Goal: Information Seeking & Learning: Find specific page/section

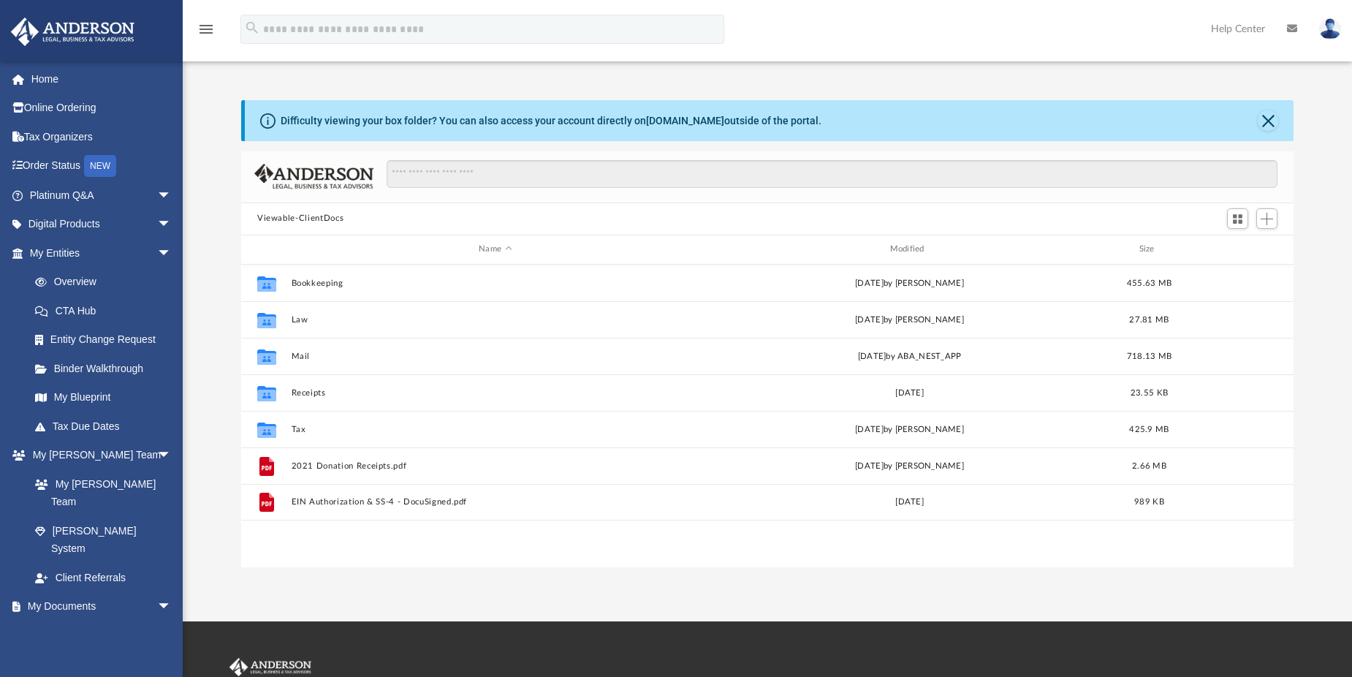
scroll to position [322, 1042]
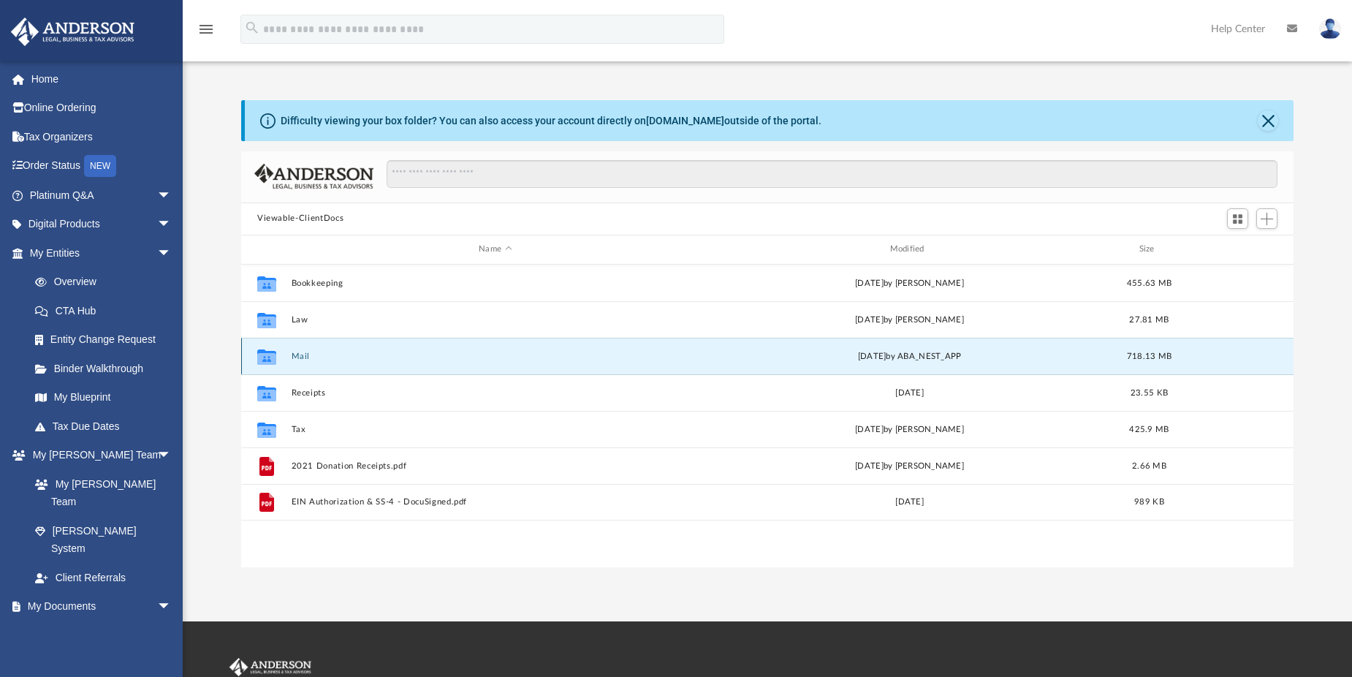
click at [300, 359] on button "Mail" at bounding box center [496, 356] width 408 height 10
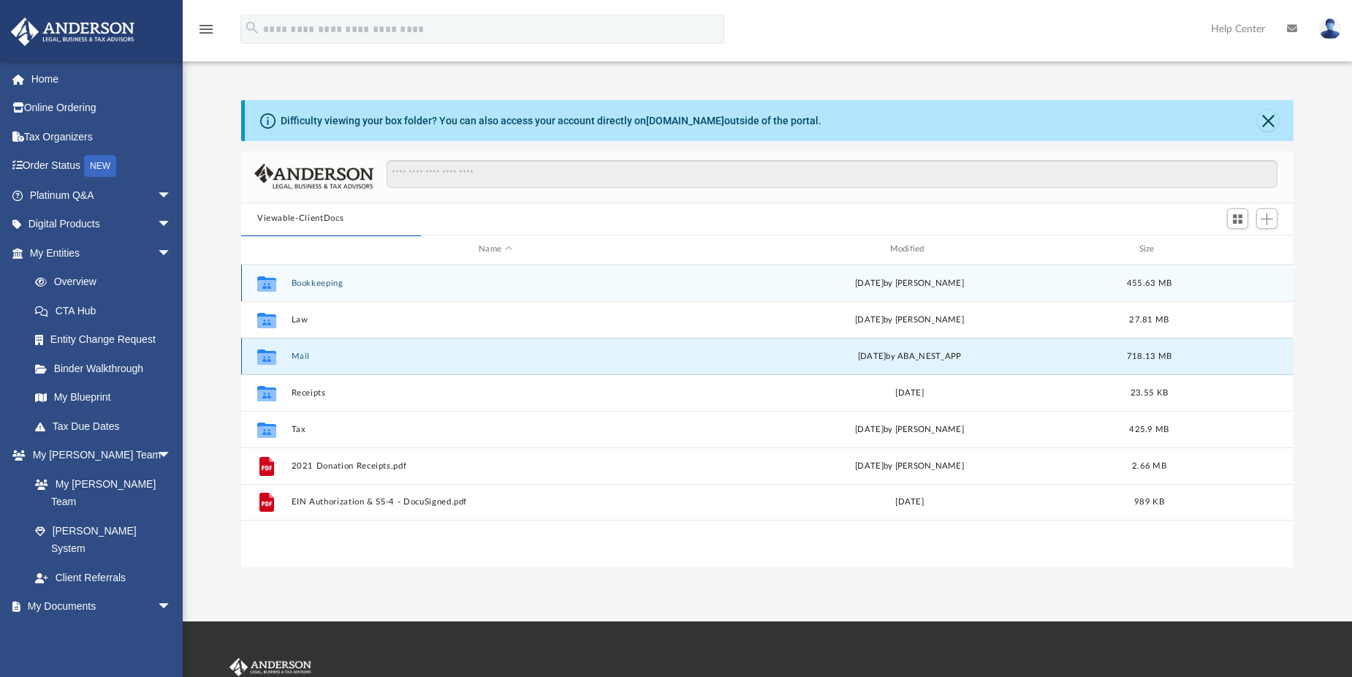
scroll to position [276, 1042]
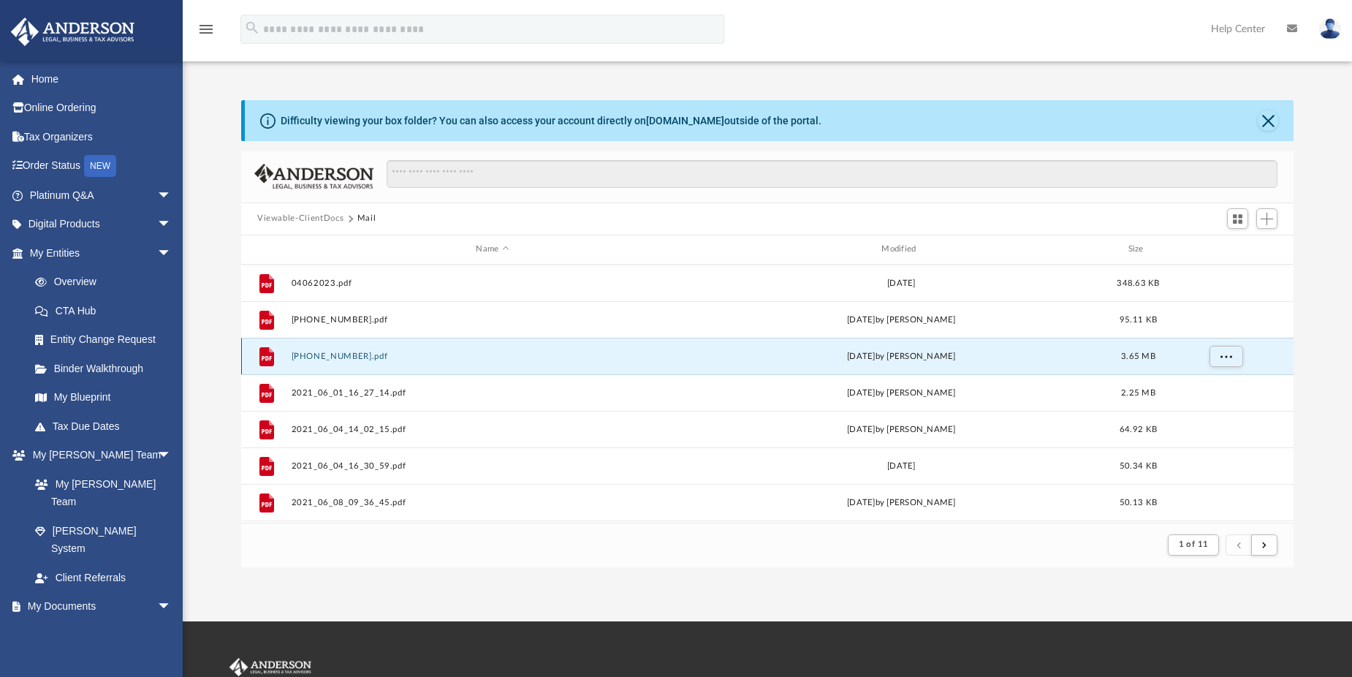
click at [305, 354] on button "05-22-2024010001.pdf" at bounding box center [493, 356] width 403 height 10
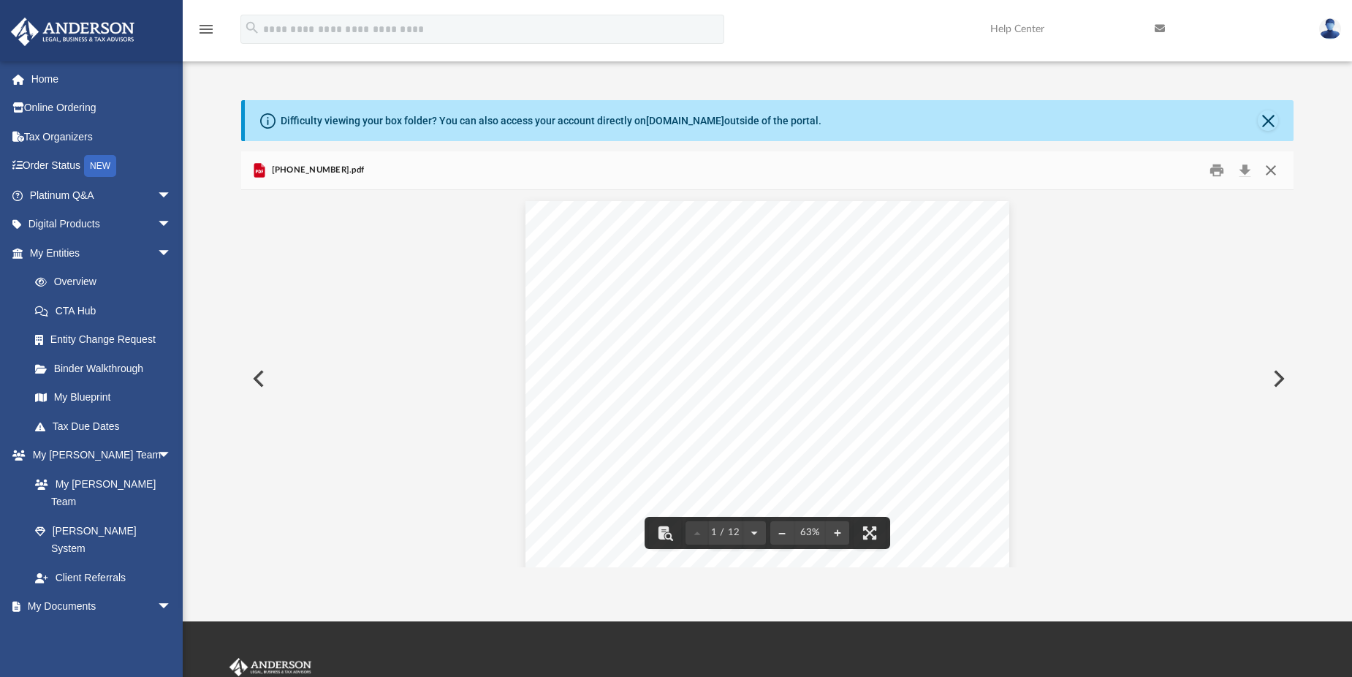
click at [1267, 169] on button "Close" at bounding box center [1271, 170] width 26 height 23
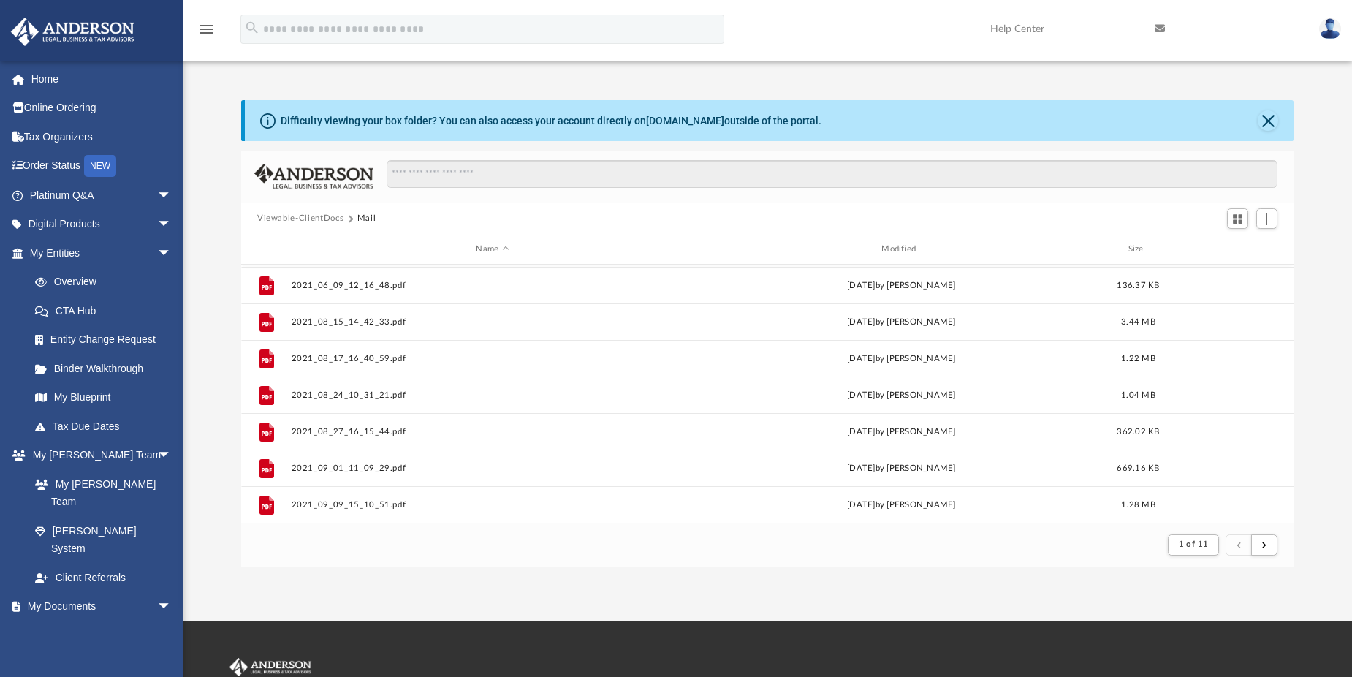
scroll to position [0, 0]
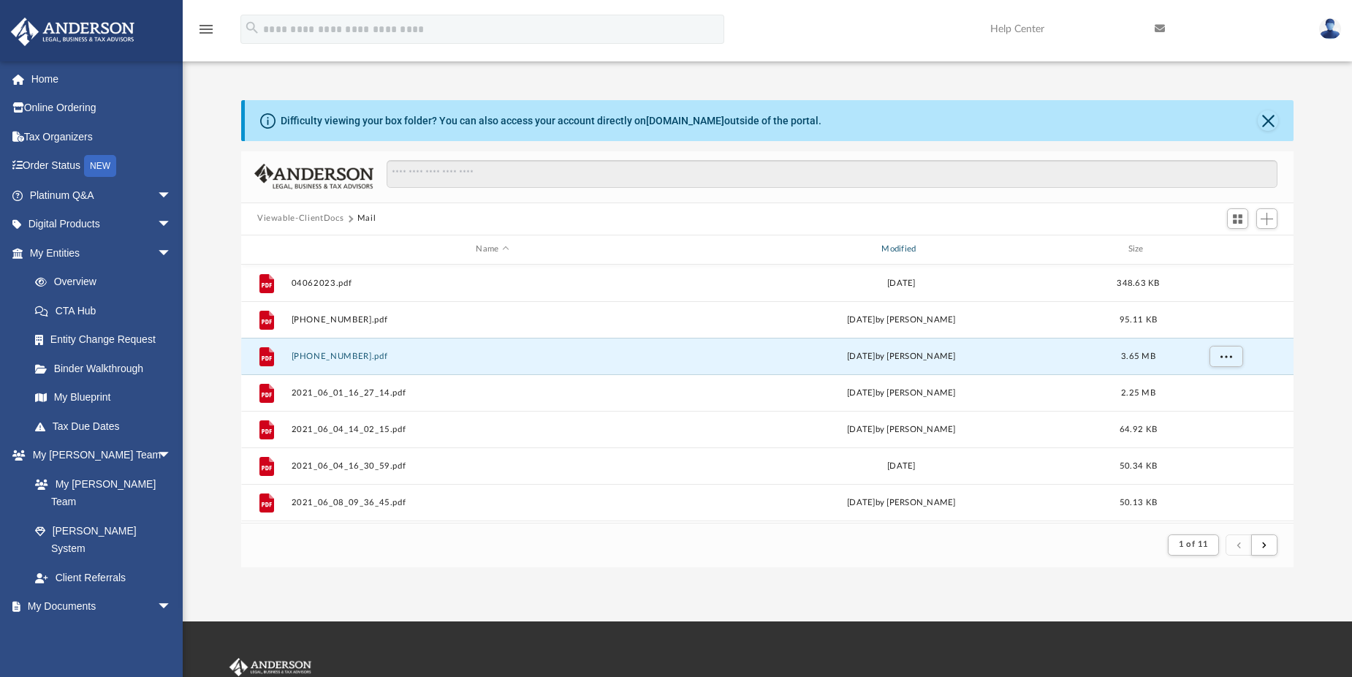
click at [919, 243] on div "Modified" at bounding box center [901, 249] width 403 height 13
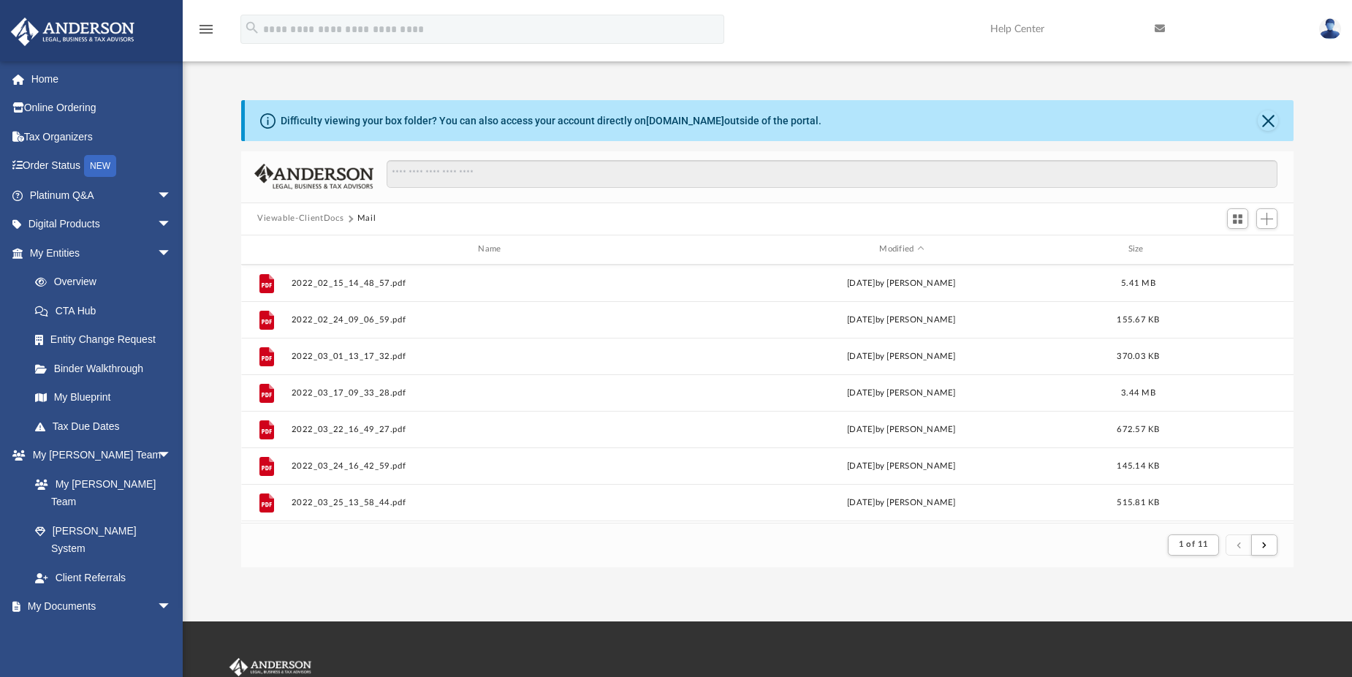
scroll to position [1569, 0]
click at [1191, 545] on span "1 of 11" at bounding box center [1194, 544] width 30 height 8
click at [1200, 507] on li "11" at bounding box center [1205, 507] width 11 height 15
click at [1205, 542] on span "1 of 11" at bounding box center [1194, 544] width 30 height 8
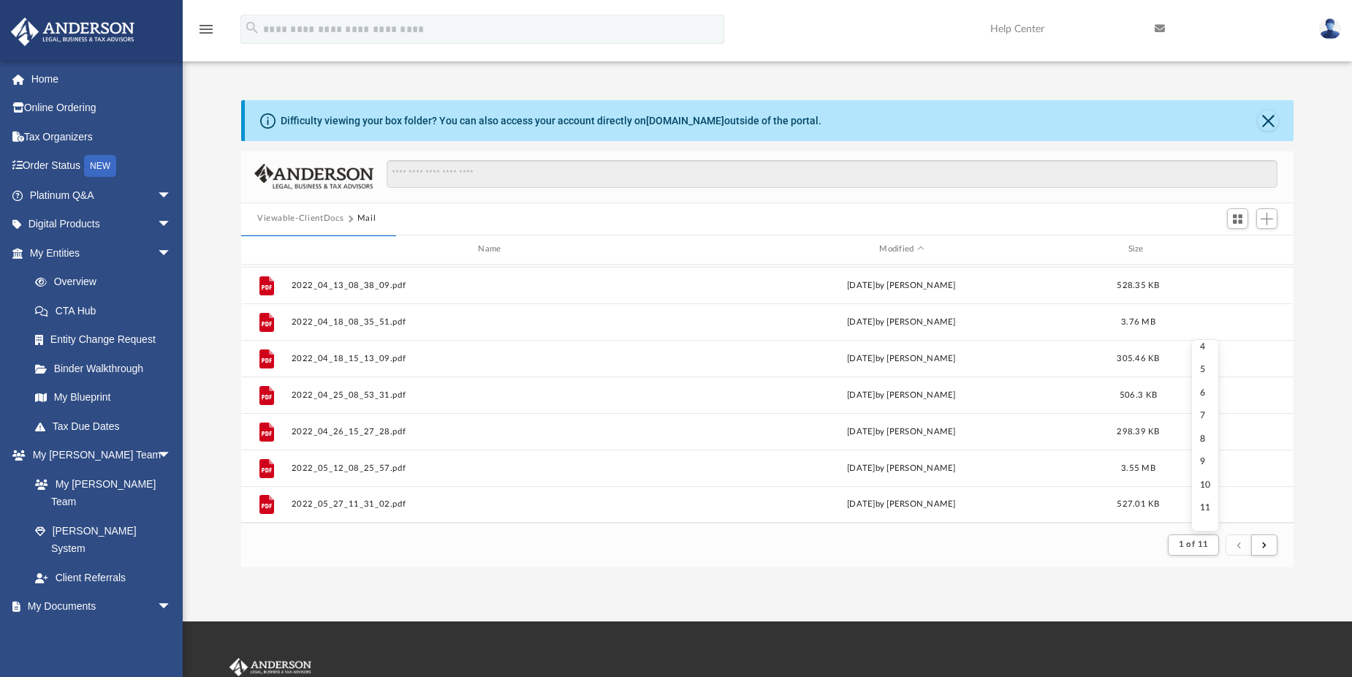
click at [1200, 506] on li "11" at bounding box center [1205, 507] width 11 height 15
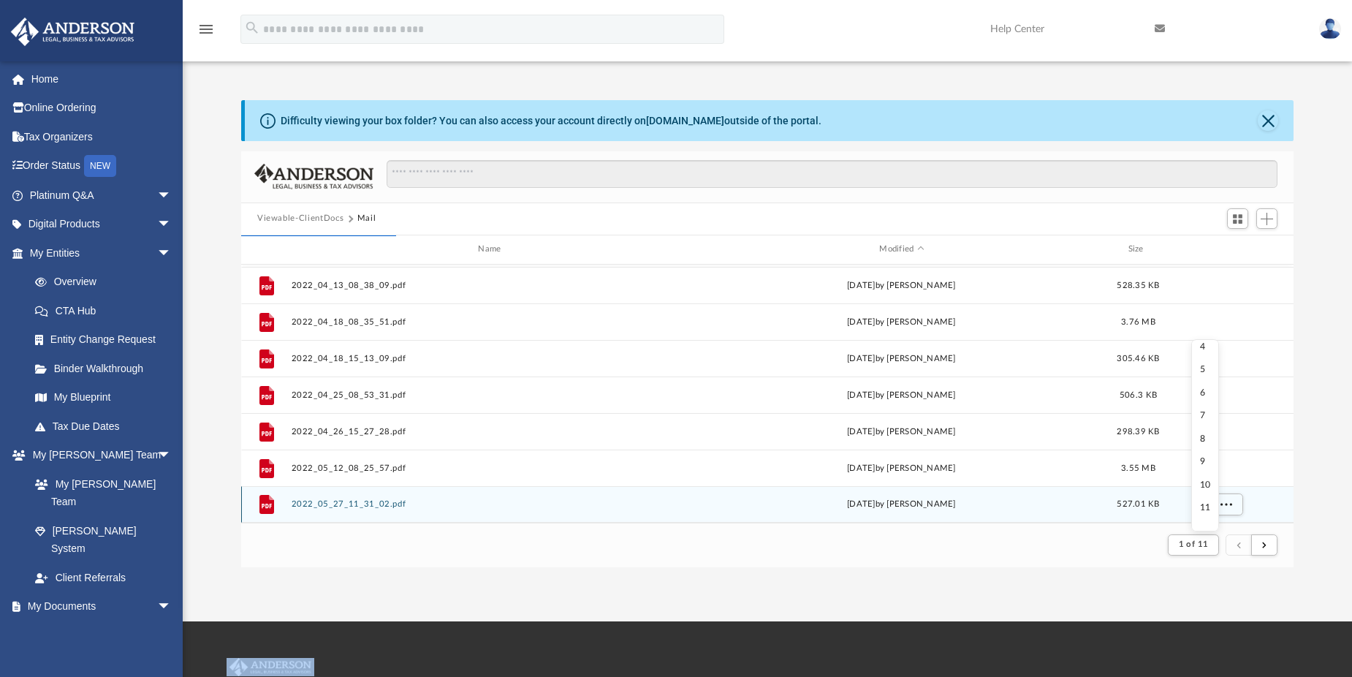
click at [1195, 506] on div "grid" at bounding box center [1225, 504] width 102 height 28
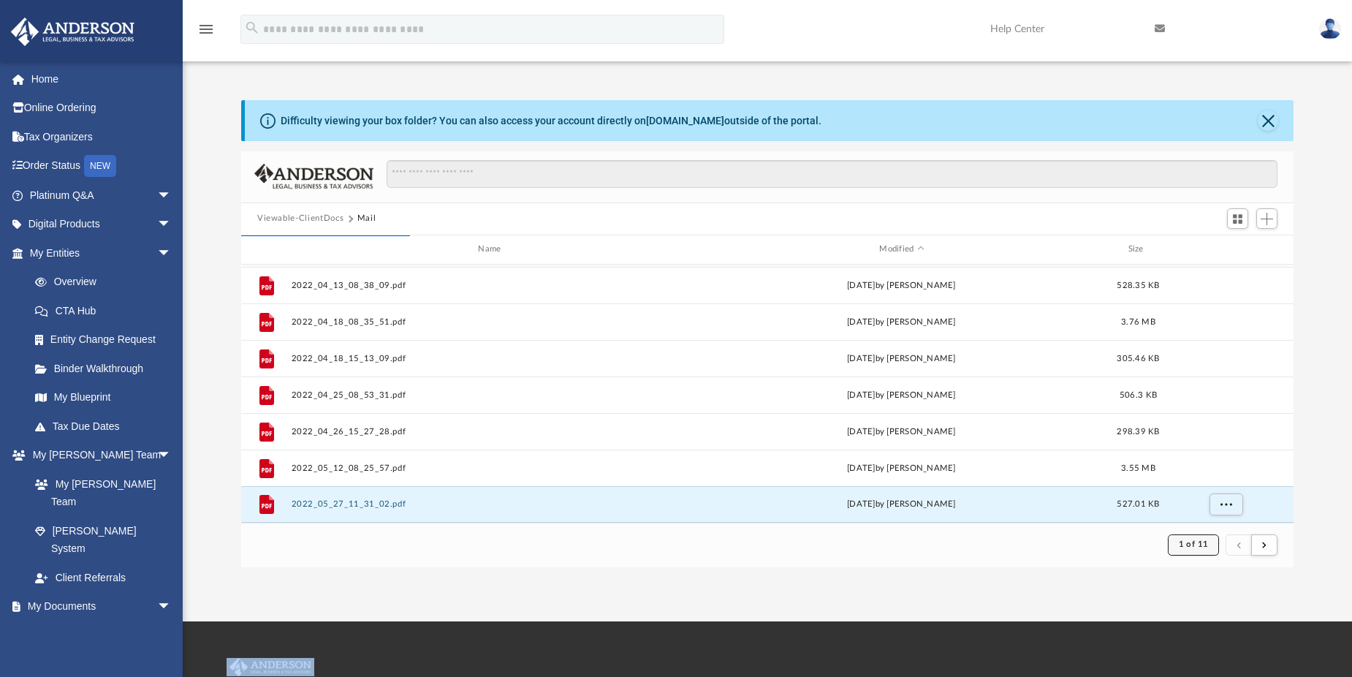
drag, startPoint x: 1195, startPoint y: 506, endPoint x: 1192, endPoint y: 546, distance: 40.3
click at [1192, 546] on span "1 of 11" at bounding box center [1194, 544] width 30 height 8
click at [1200, 518] on li "8" at bounding box center [1205, 516] width 11 height 15
click at [1259, 549] on button "submit" at bounding box center [1264, 544] width 26 height 21
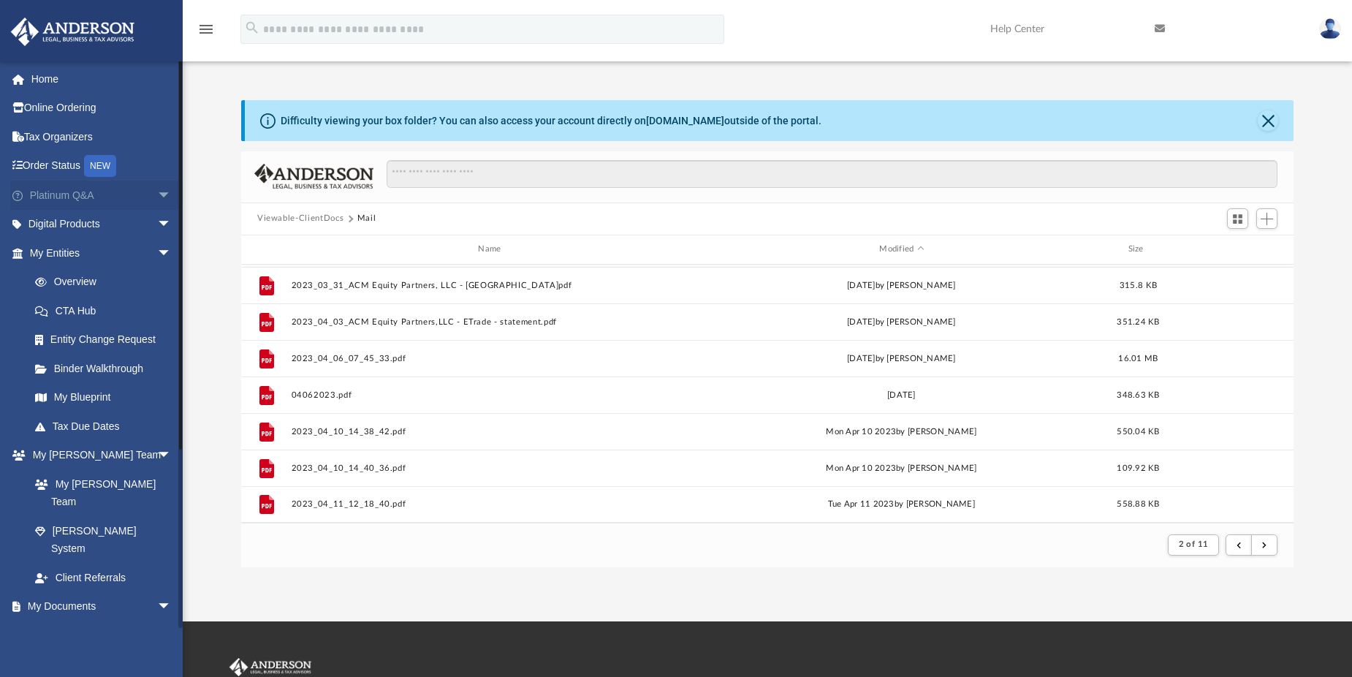
click at [73, 200] on link "Platinum Q&A arrow_drop_down" at bounding box center [101, 195] width 183 height 29
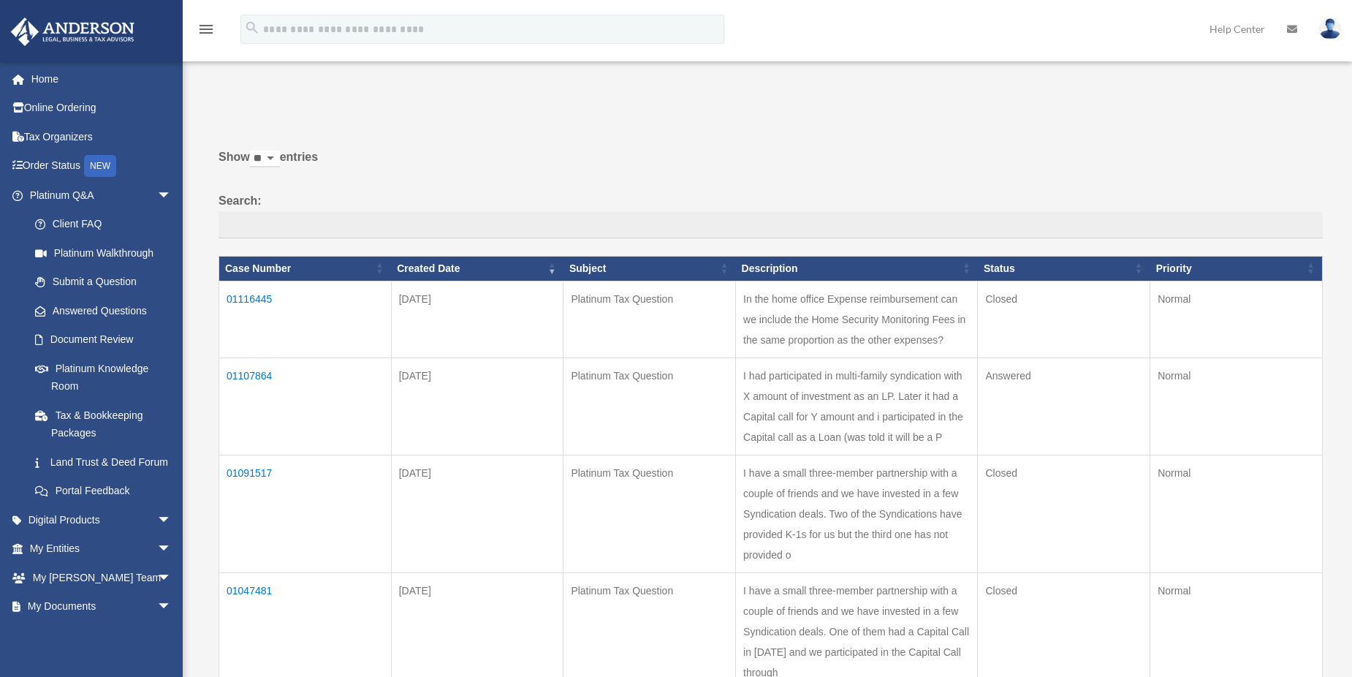
click at [802, 308] on td "In the home office Expense reimbursement can we include the Home Security Monit…" at bounding box center [857, 319] width 242 height 77
click at [260, 293] on td "01116445" at bounding box center [305, 319] width 173 height 77
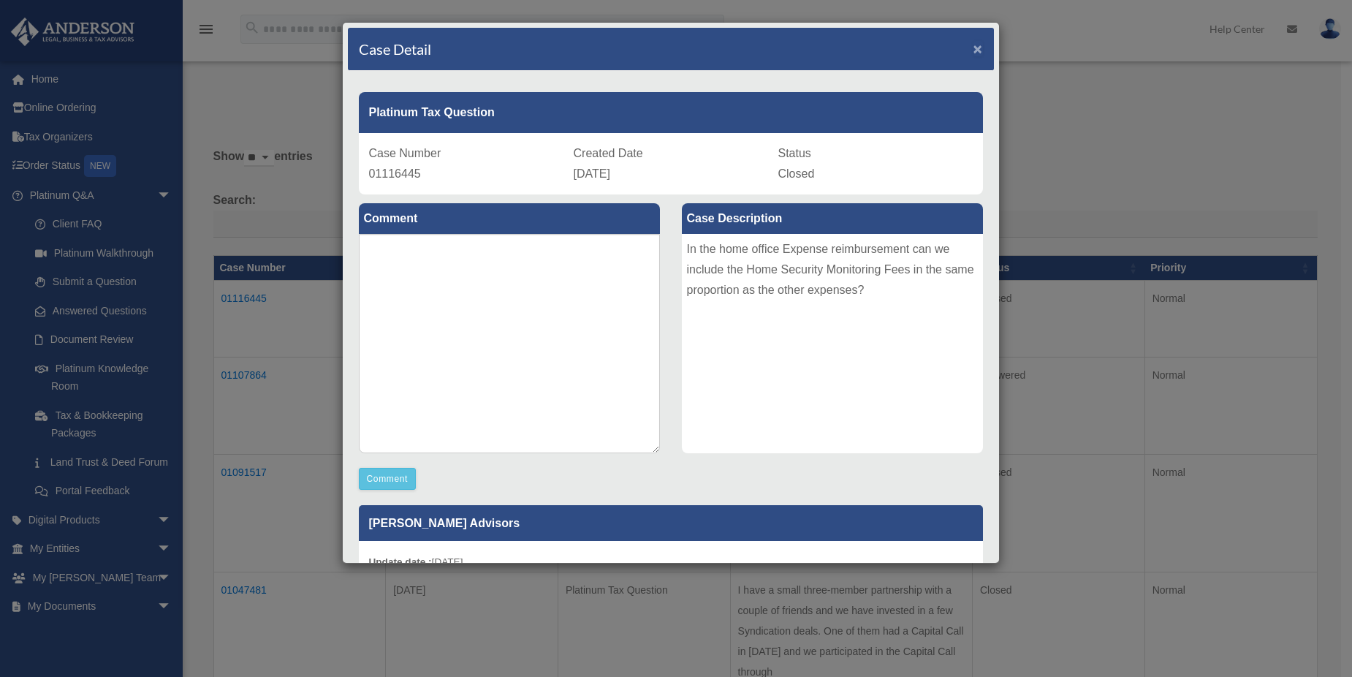
click at [974, 46] on span "×" at bounding box center [979, 48] width 10 height 17
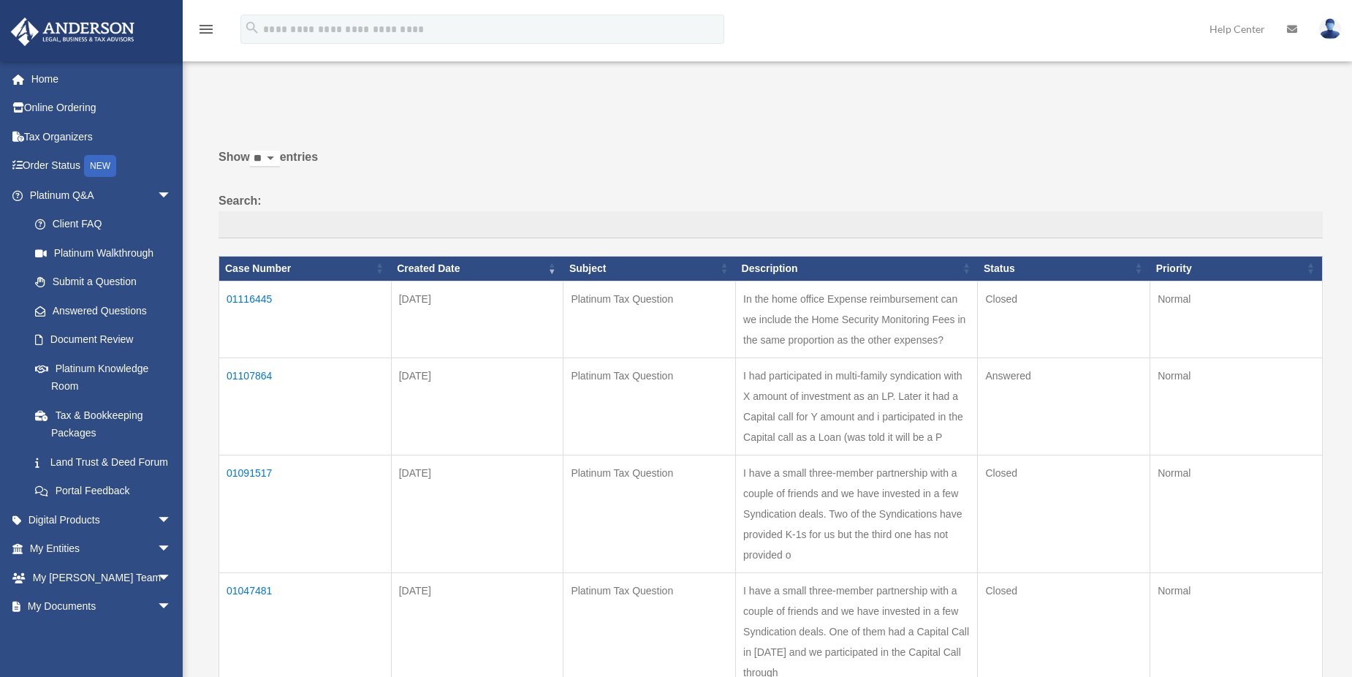
click at [253, 374] on td "01107864" at bounding box center [305, 405] width 173 height 97
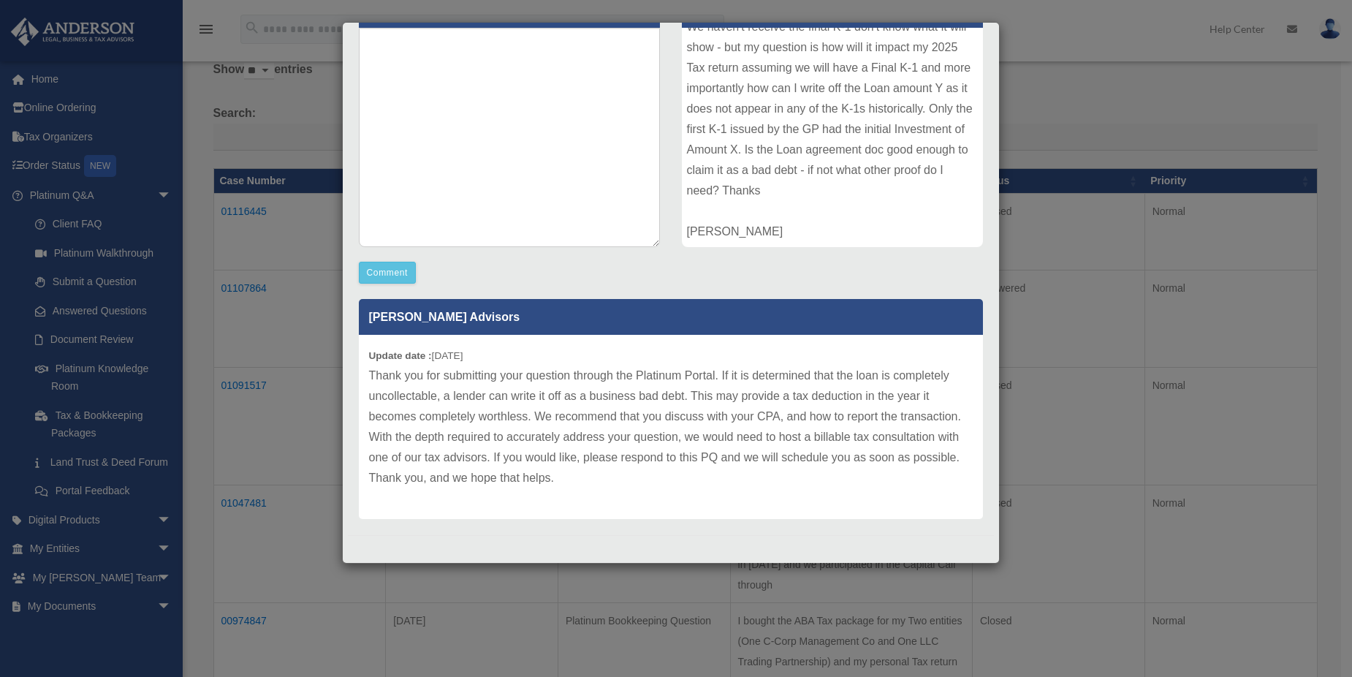
scroll to position [73, 0]
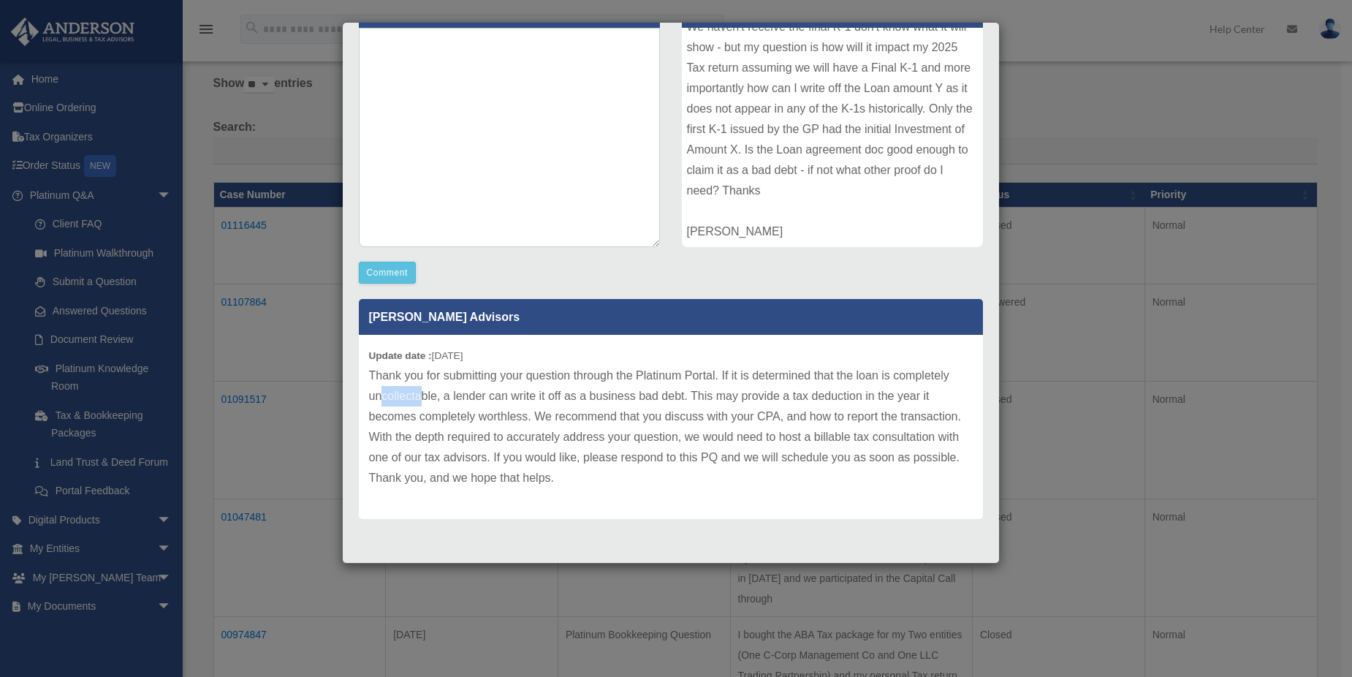
drag, startPoint x: 384, startPoint y: 395, endPoint x: 421, endPoint y: 402, distance: 38.0
click at [421, 402] on p "Thank you for submitting your question through the Platinum Portal. If it is de…" at bounding box center [671, 426] width 604 height 123
click at [456, 399] on p "Thank you for submitting your question through the Platinum Portal. If it is de…" at bounding box center [671, 426] width 604 height 123
drag, startPoint x: 486, startPoint y: 396, endPoint x: 691, endPoint y: 403, distance: 205.5
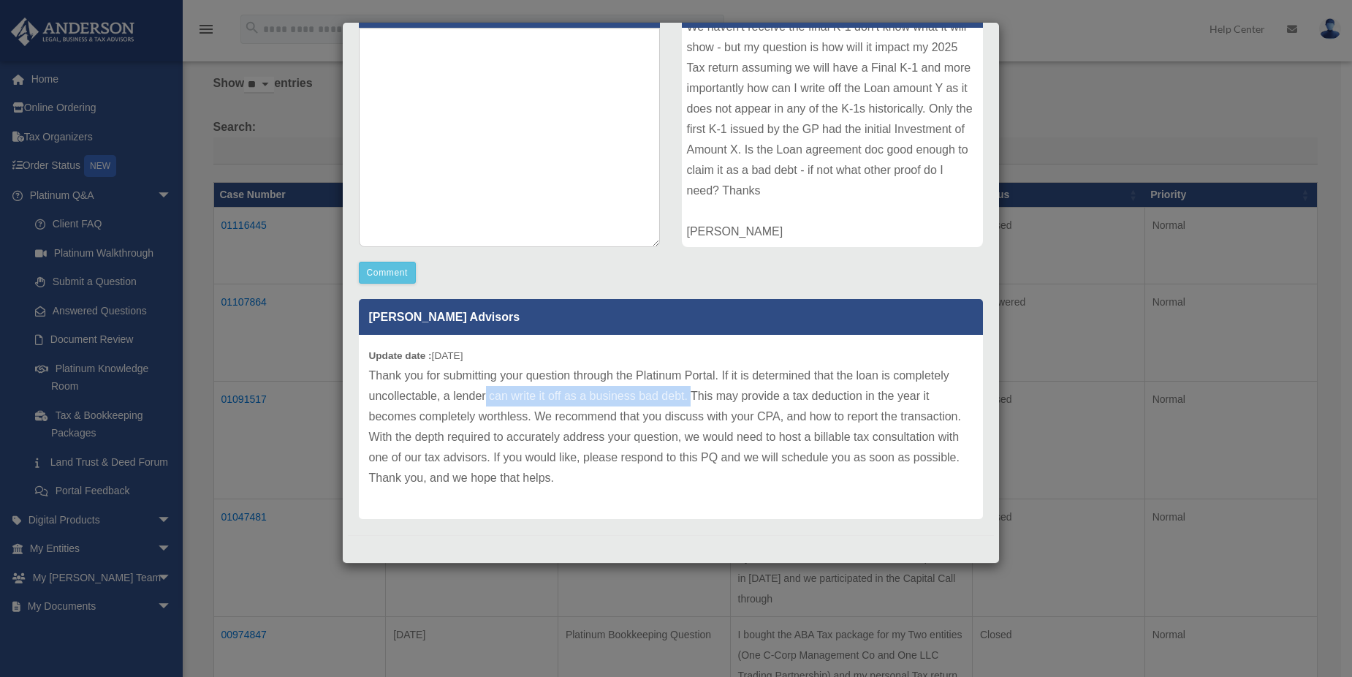
click at [691, 403] on p "Thank you for submitting your question through the Platinum Portal. If it is de…" at bounding box center [671, 426] width 604 height 123
click at [692, 403] on p "Thank you for submitting your question through the Platinum Portal. If it is de…" at bounding box center [671, 426] width 604 height 123
click at [748, 401] on p "Thank you for submitting your question through the Platinum Portal. If it is de…" at bounding box center [671, 426] width 604 height 123
drag, startPoint x: 690, startPoint y: 392, endPoint x: 909, endPoint y: 398, distance: 219.4
click at [909, 398] on p "Thank you for submitting your question through the Platinum Portal. If it is de…" at bounding box center [671, 426] width 604 height 123
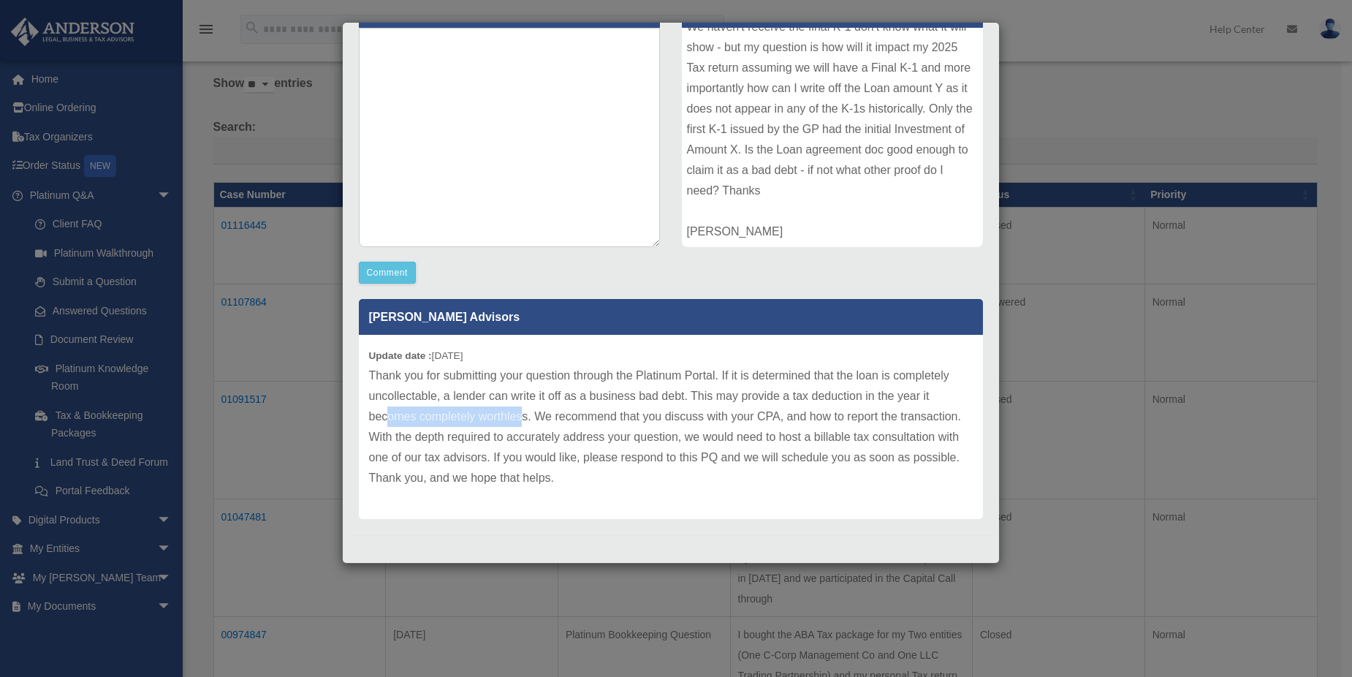
drag, startPoint x: 386, startPoint y: 420, endPoint x: 520, endPoint y: 413, distance: 133.9
click at [520, 413] on p "Thank you for submitting your question through the Platinum Portal. If it is de…" at bounding box center [671, 426] width 604 height 123
drag, startPoint x: 520, startPoint y: 413, endPoint x: 631, endPoint y: 414, distance: 111.1
click at [631, 414] on p "Thank you for submitting your question through the Platinum Portal. If it is de…" at bounding box center [671, 426] width 604 height 123
drag, startPoint x: 594, startPoint y: 414, endPoint x: 754, endPoint y: 425, distance: 160.5
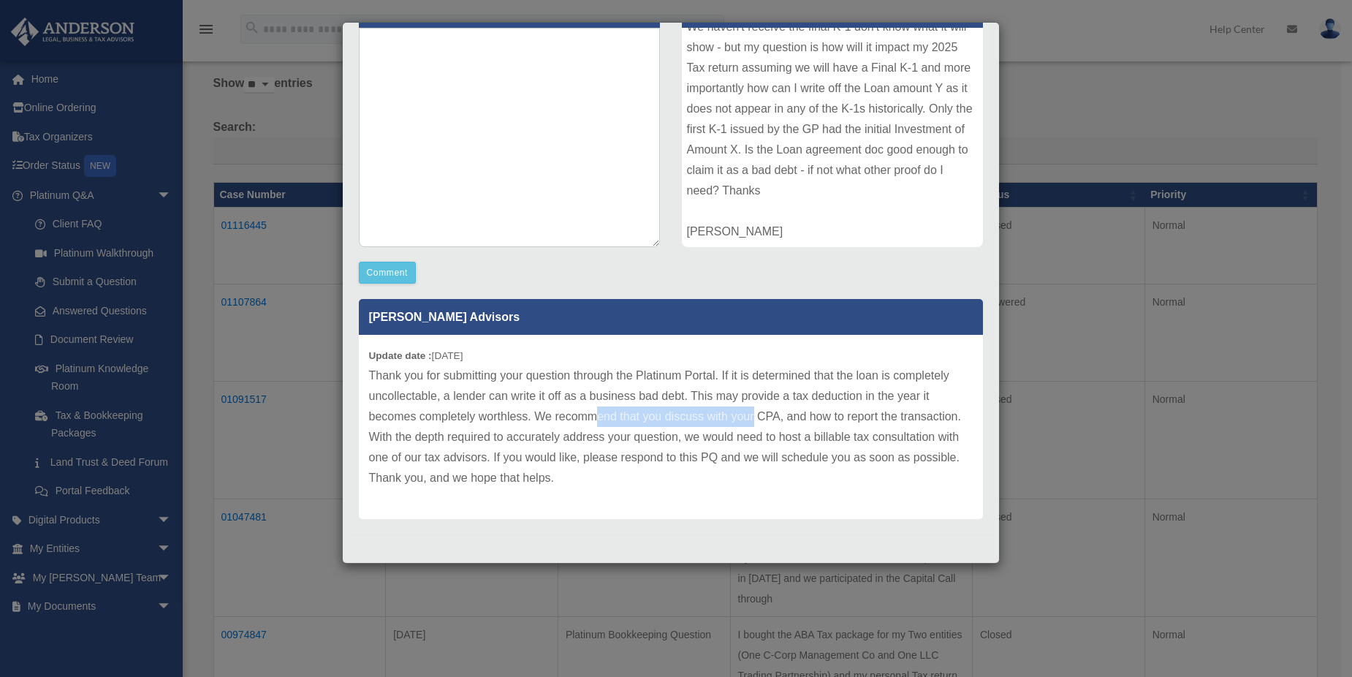
click at [754, 425] on p "Thank you for submitting your question through the Platinum Portal. If it is de…" at bounding box center [671, 426] width 604 height 123
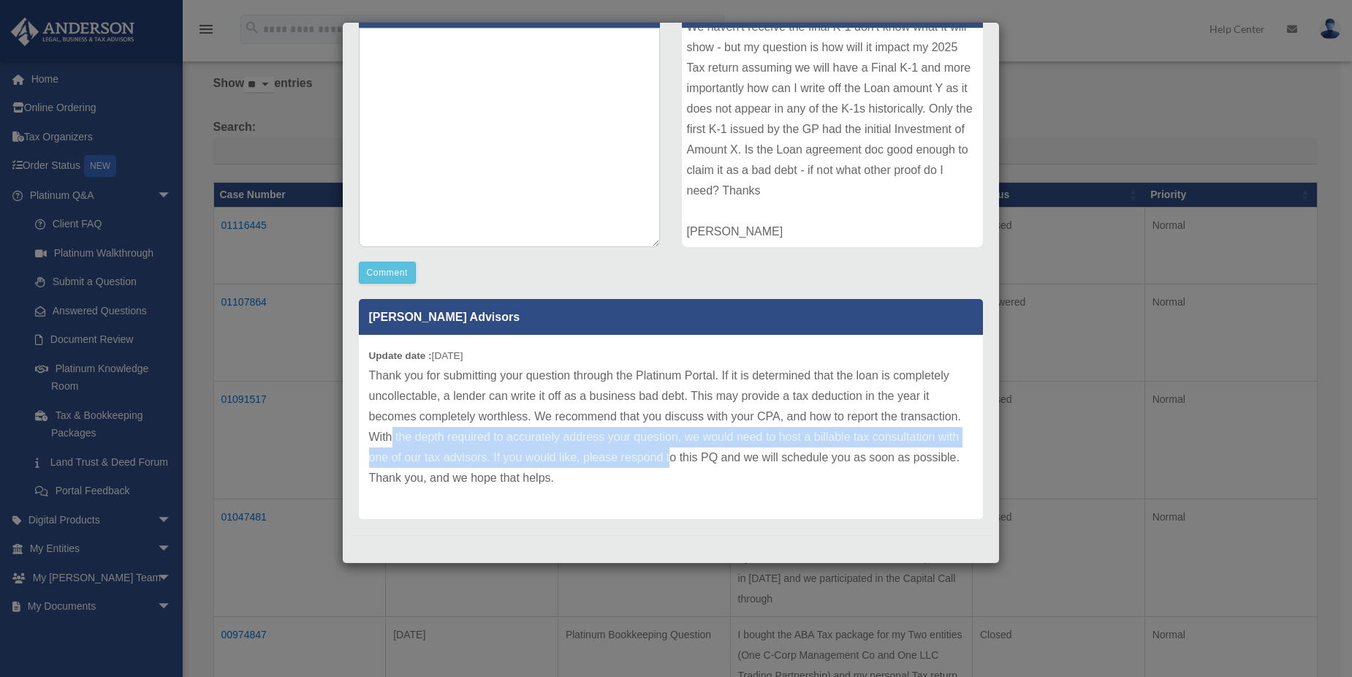
drag, startPoint x: 390, startPoint y: 439, endPoint x: 670, endPoint y: 455, distance: 280.4
click at [670, 455] on p "Thank you for submitting your question through the Platinum Portal. If it is de…" at bounding box center [671, 426] width 604 height 123
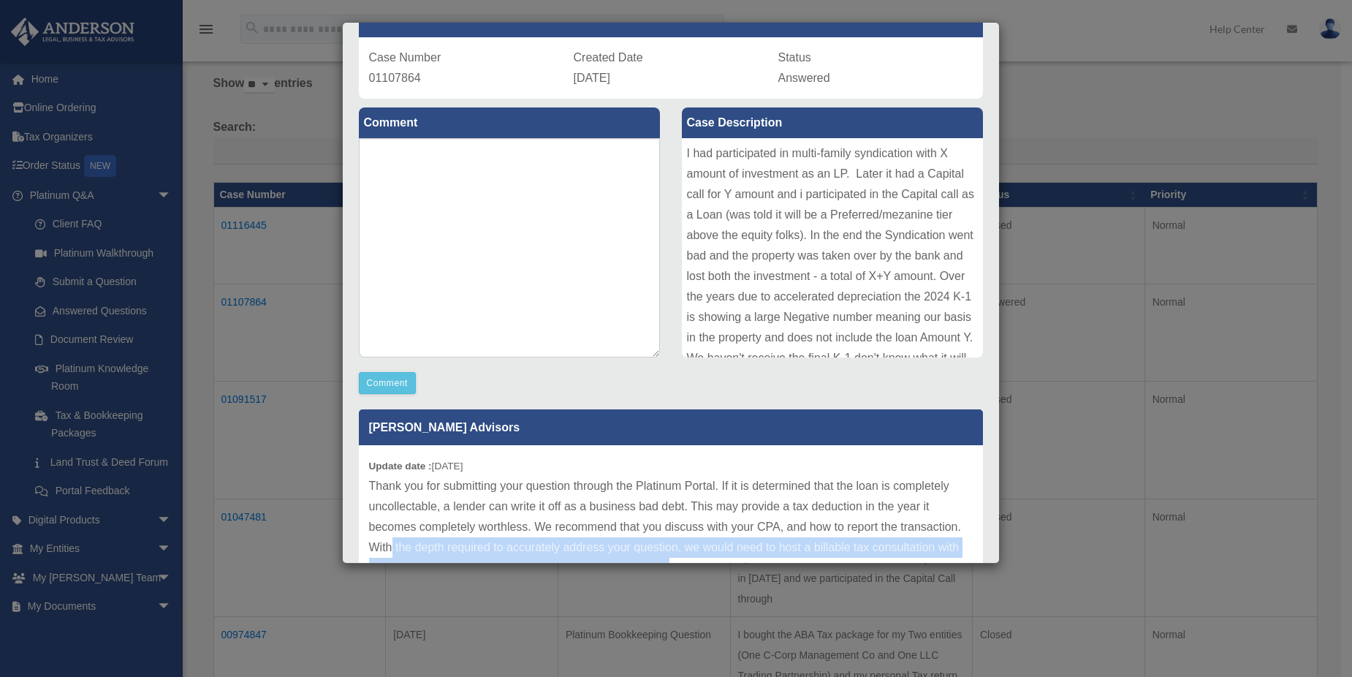
scroll to position [0, 0]
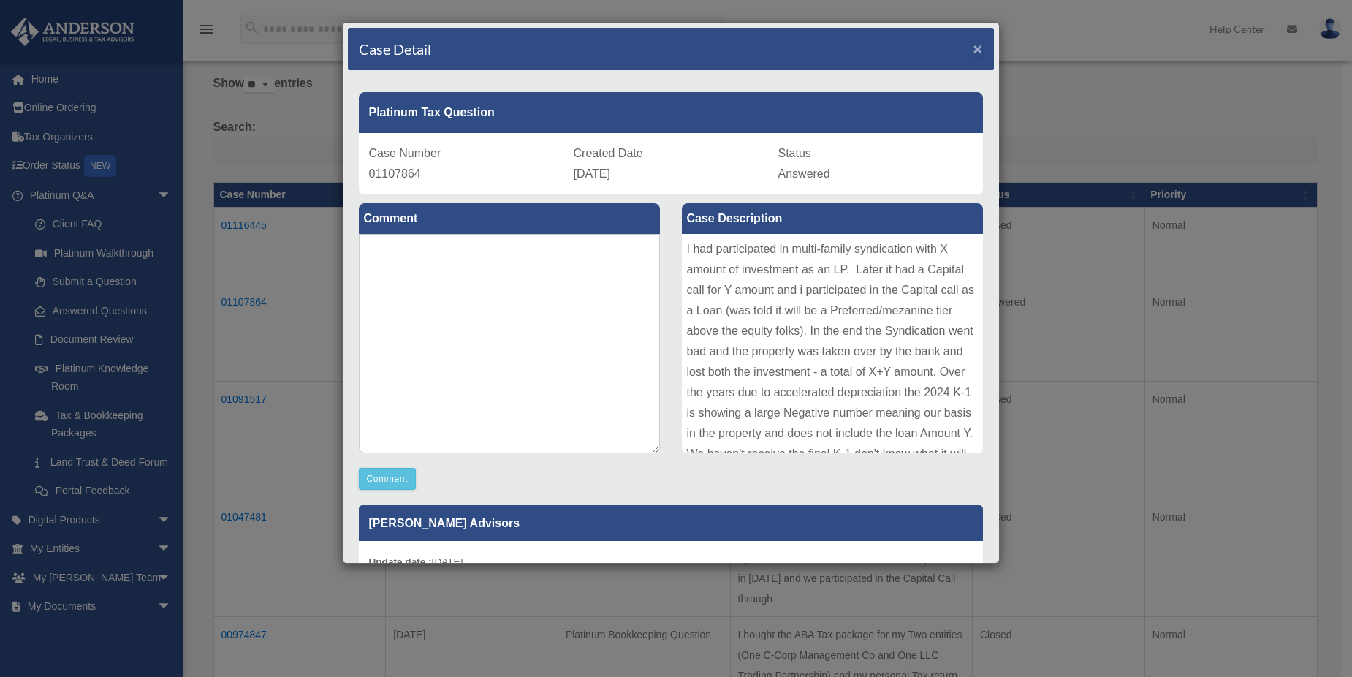
click at [974, 48] on span "×" at bounding box center [979, 48] width 10 height 17
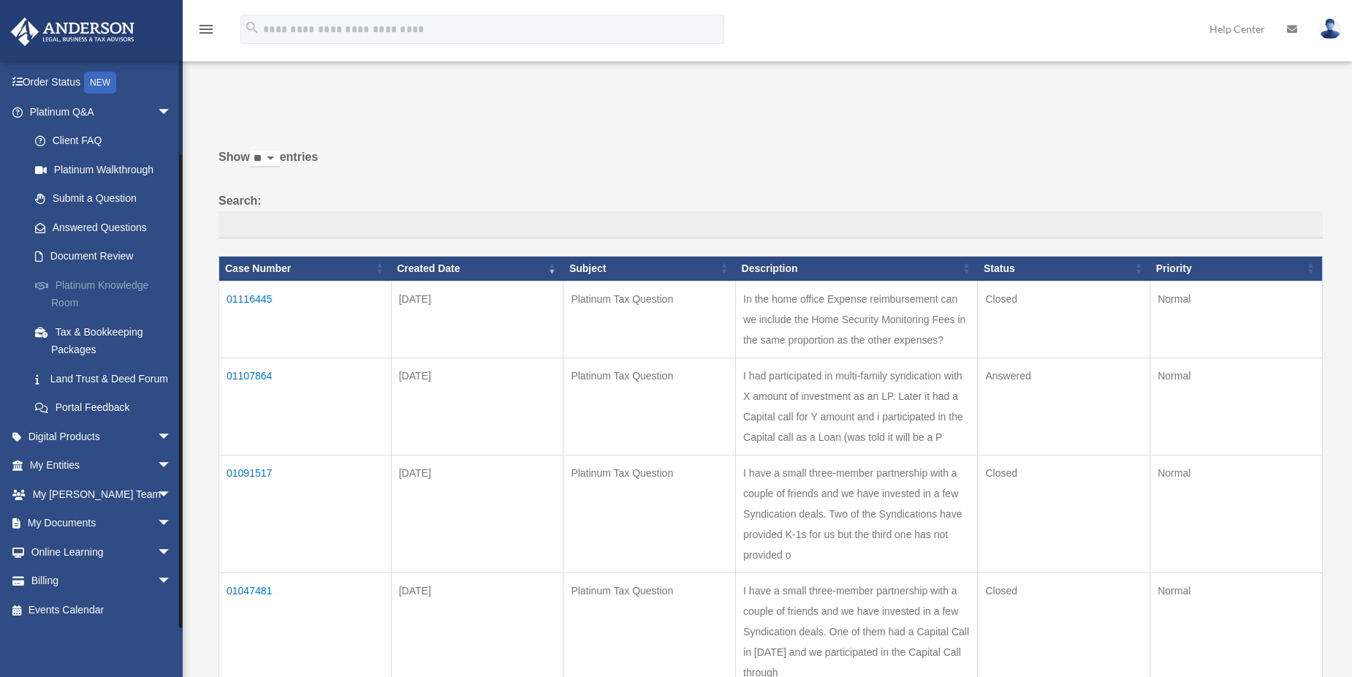
scroll to position [101, 0]
click at [63, 532] on link "My Documents arrow_drop_down" at bounding box center [101, 523] width 183 height 29
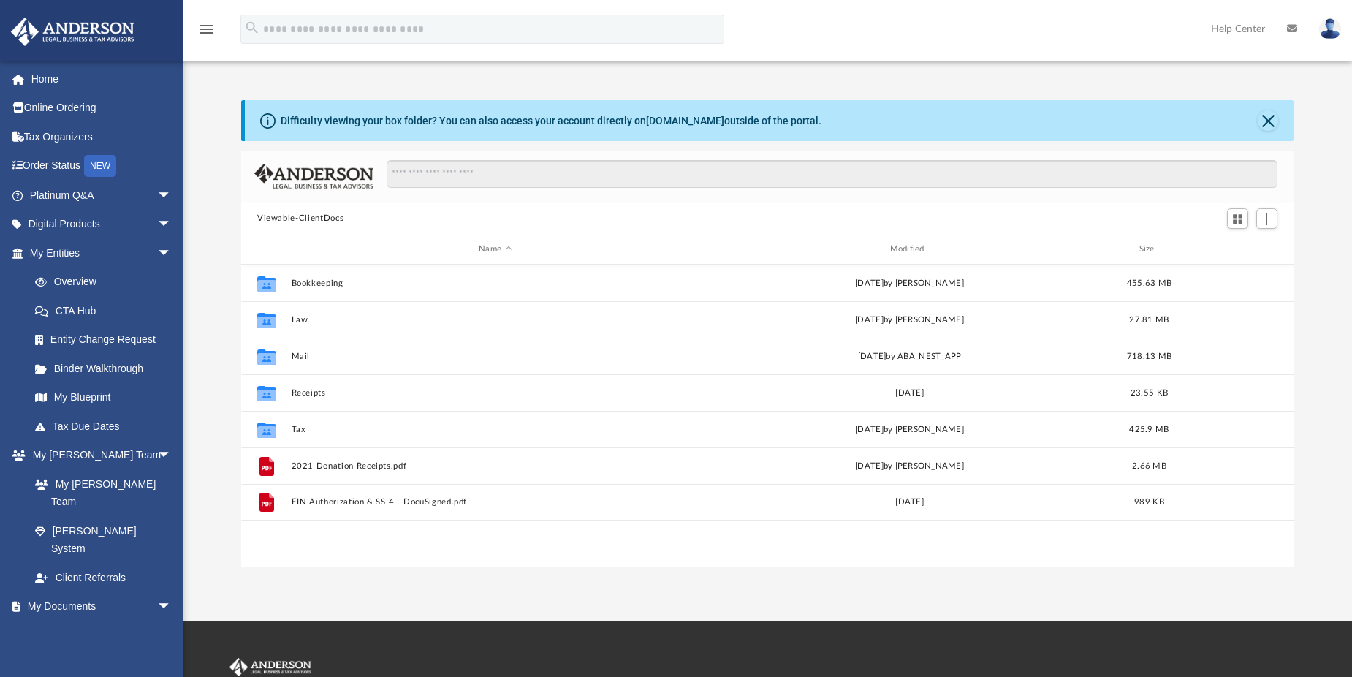
scroll to position [322, 1042]
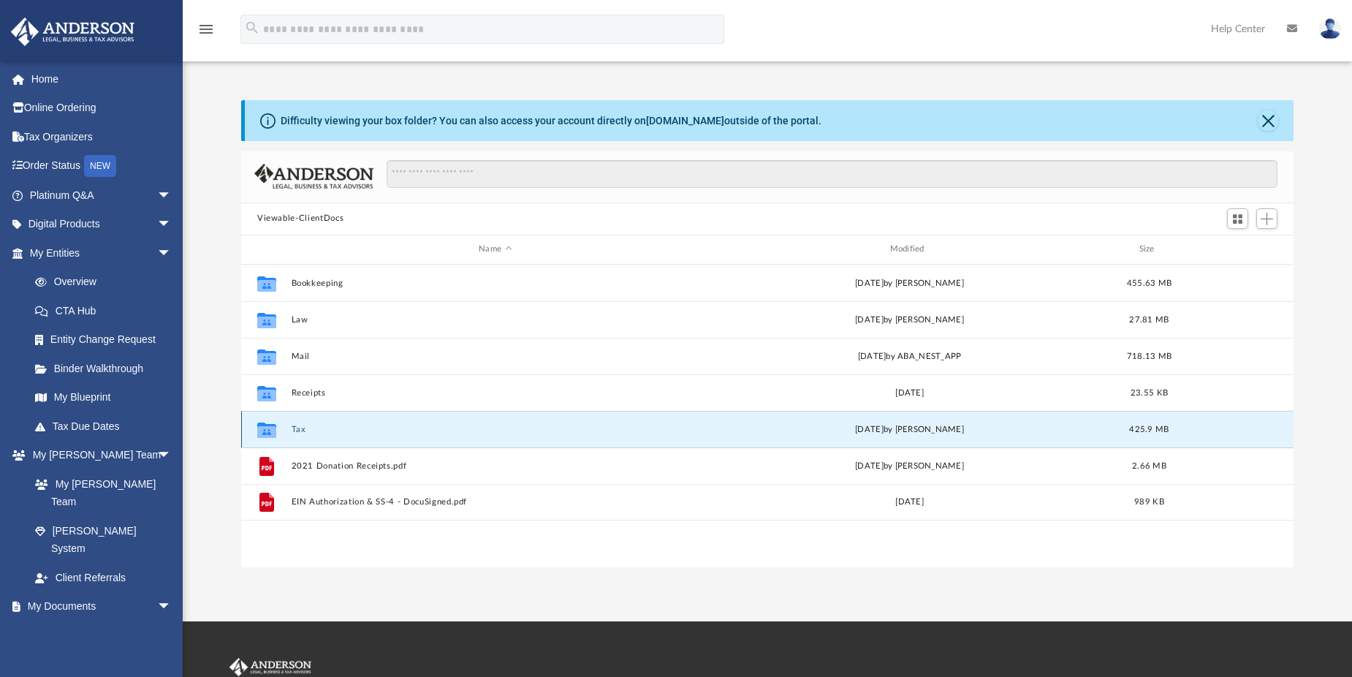
click at [303, 431] on button "Tax" at bounding box center [496, 429] width 408 height 10
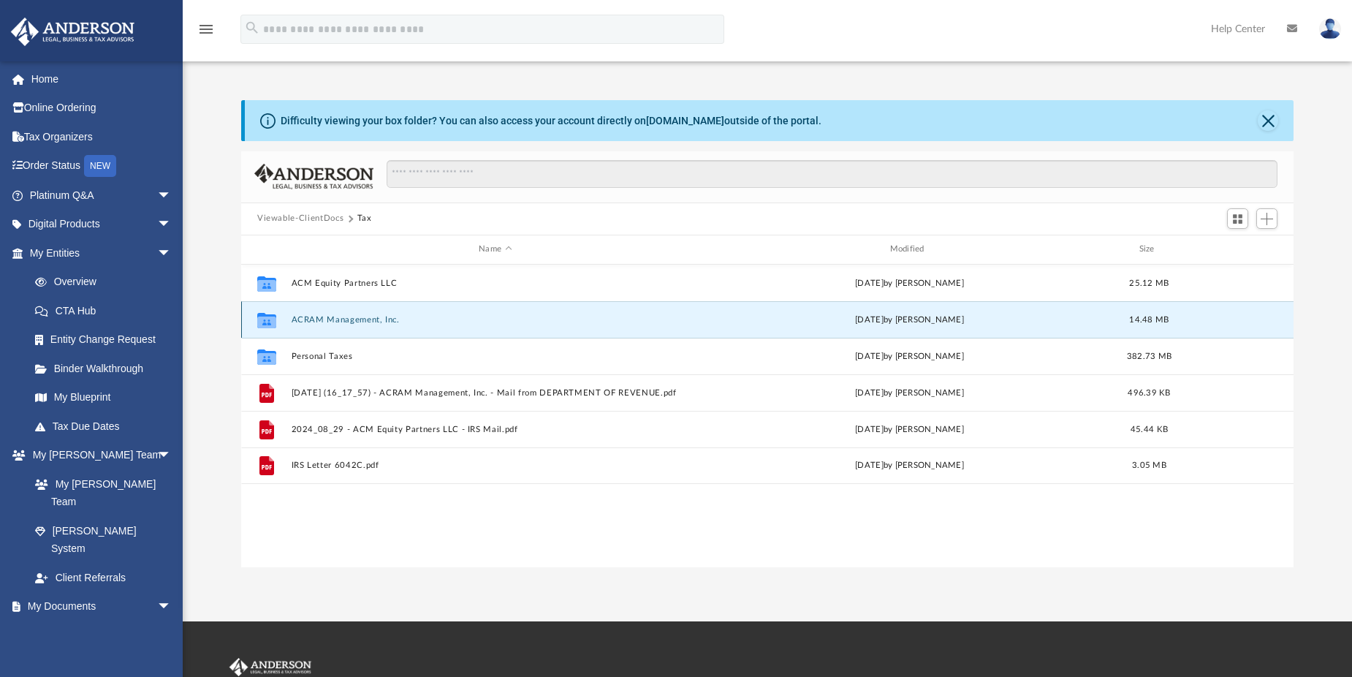
click at [312, 319] on button "ACRAM Management, Inc." at bounding box center [496, 319] width 408 height 10
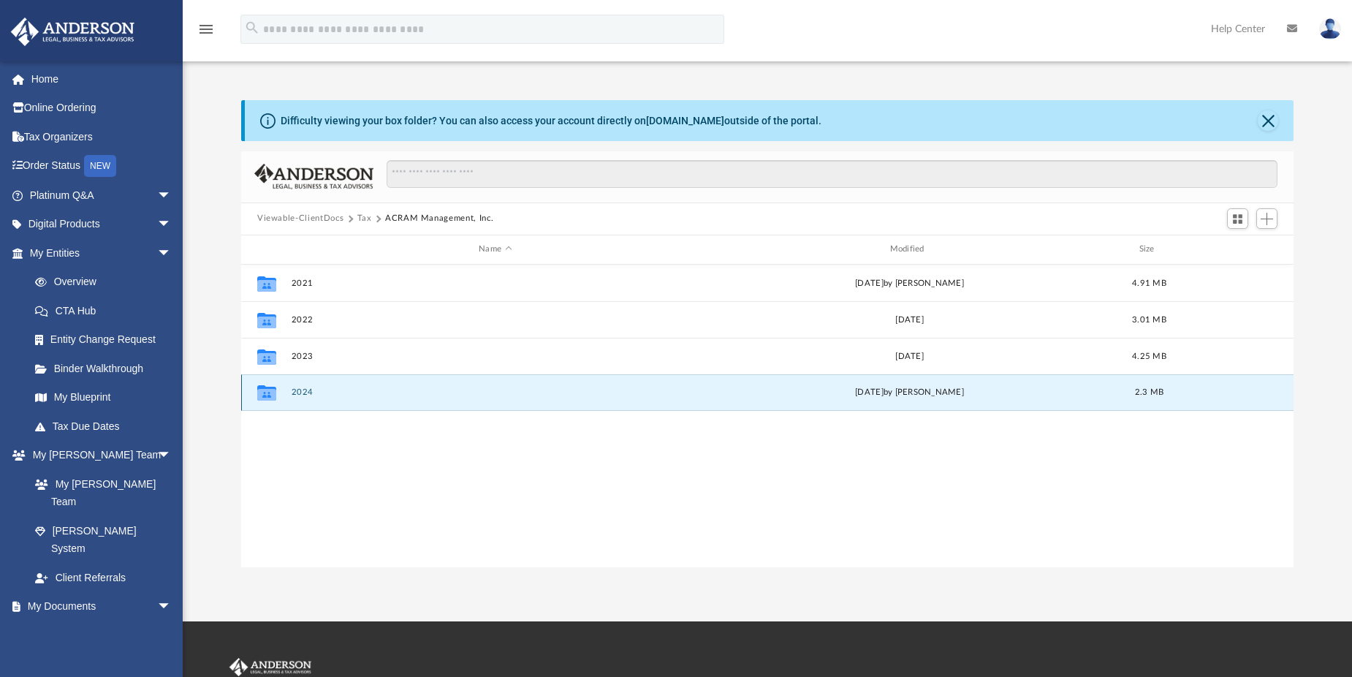
click at [300, 393] on button "2024" at bounding box center [496, 392] width 408 height 10
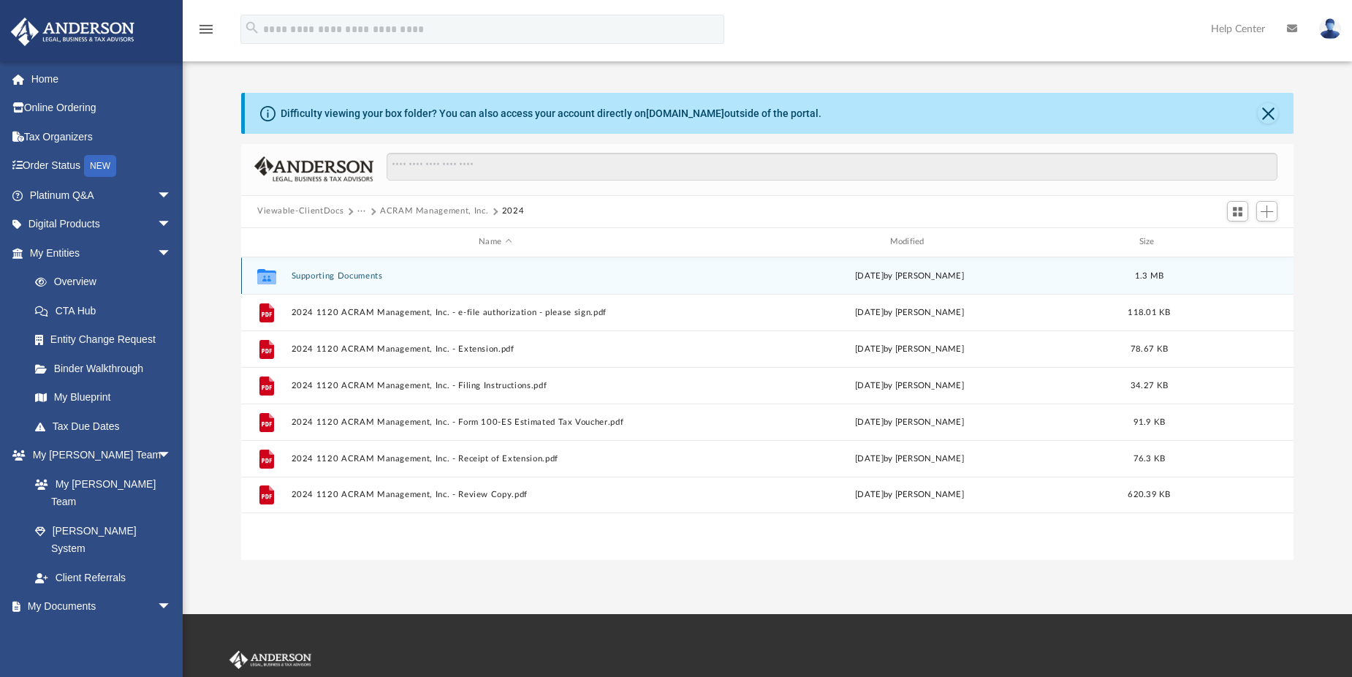
scroll to position [0, 0]
